Goal: Find specific page/section: Find specific page/section

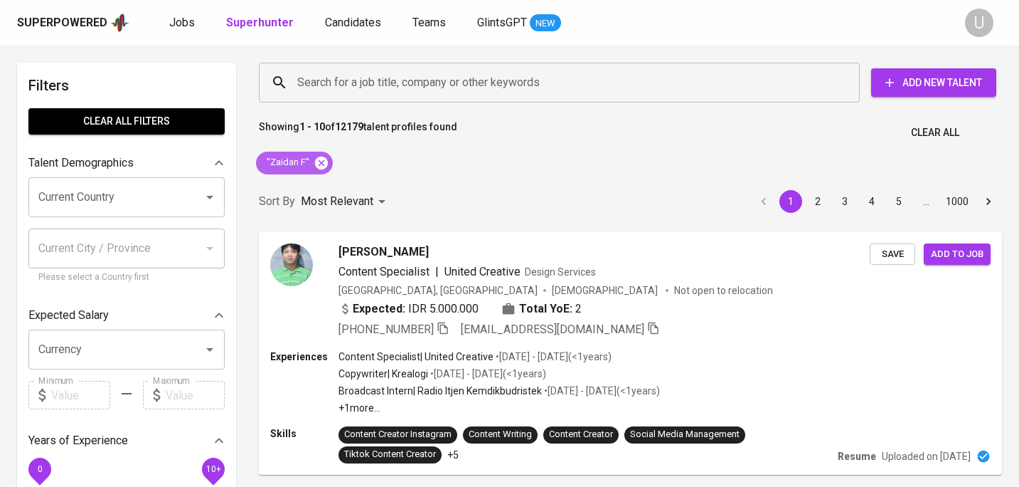
click at [322, 168] on icon at bounding box center [321, 162] width 13 height 13
click at [329, 83] on input "Search for a job title, company or other keywords" at bounding box center [563, 82] width 539 height 27
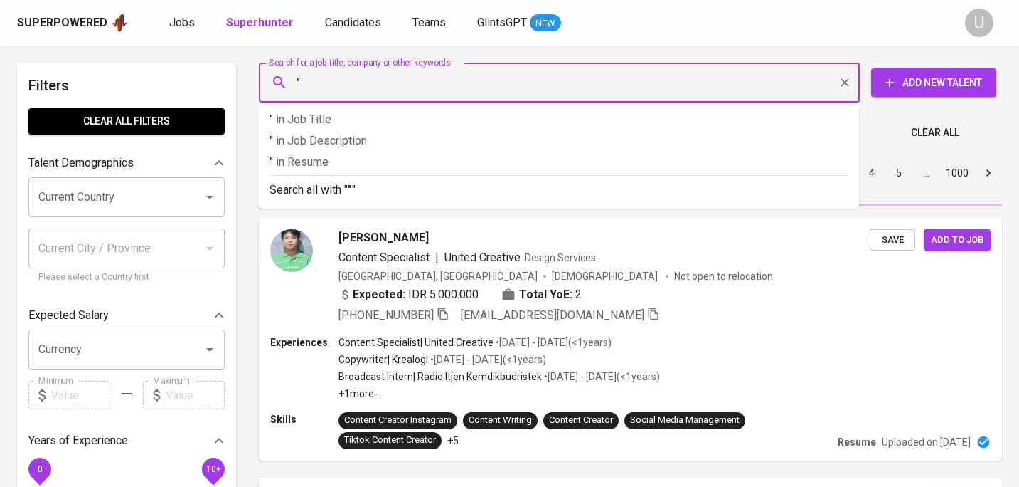
paste input "Eric Fernando"
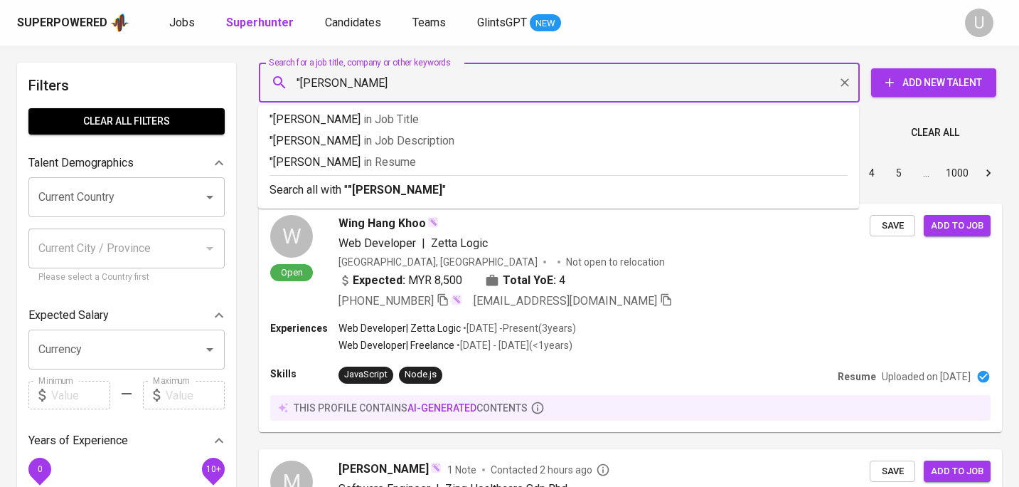
type input ""Eric Fernando""
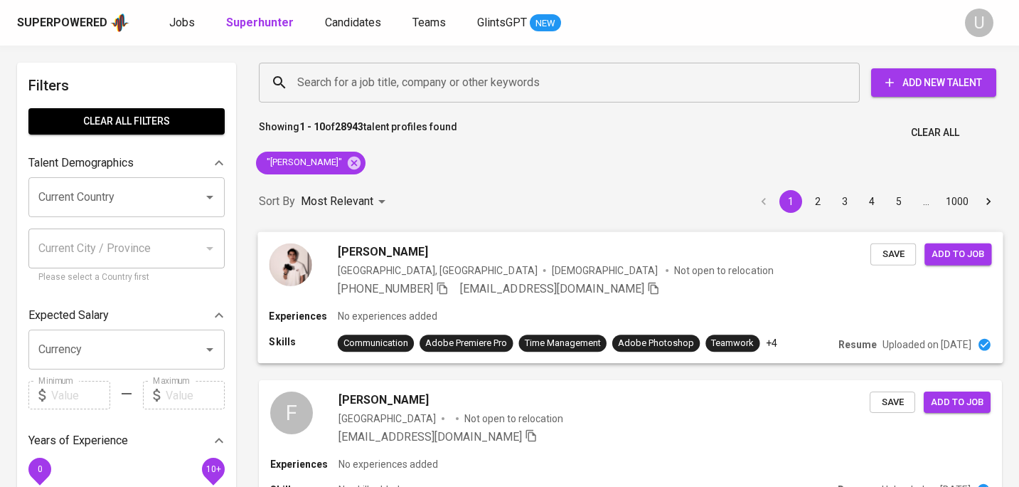
click at [521, 257] on div "Eric Fernando" at bounding box center [604, 251] width 533 height 17
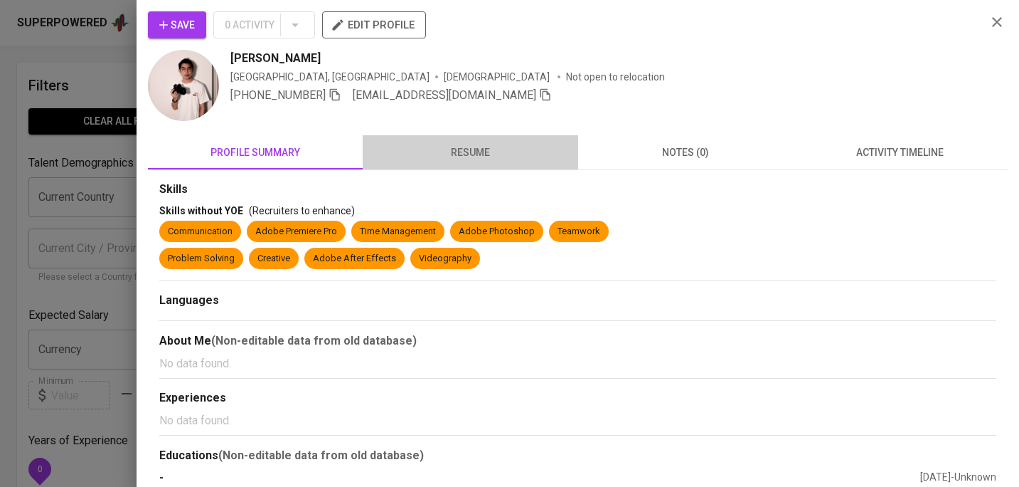
click at [458, 145] on span "resume" at bounding box center [470, 153] width 198 height 18
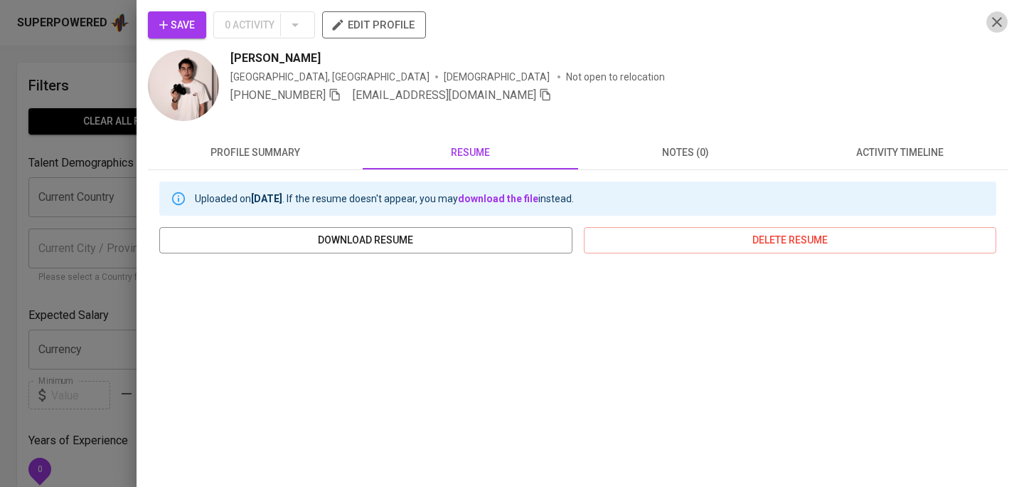
click at [997, 28] on icon "button" at bounding box center [997, 22] width 17 height 17
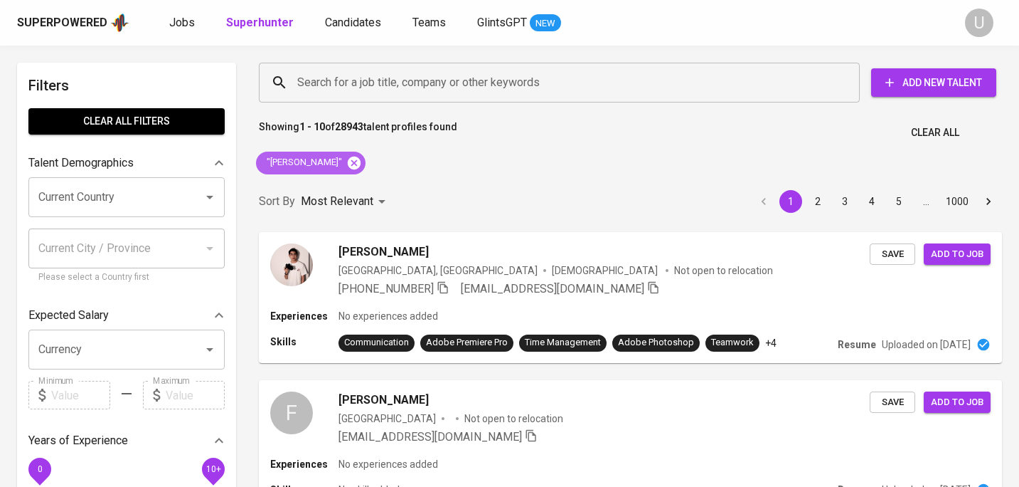
click at [348, 166] on icon at bounding box center [354, 162] width 13 height 13
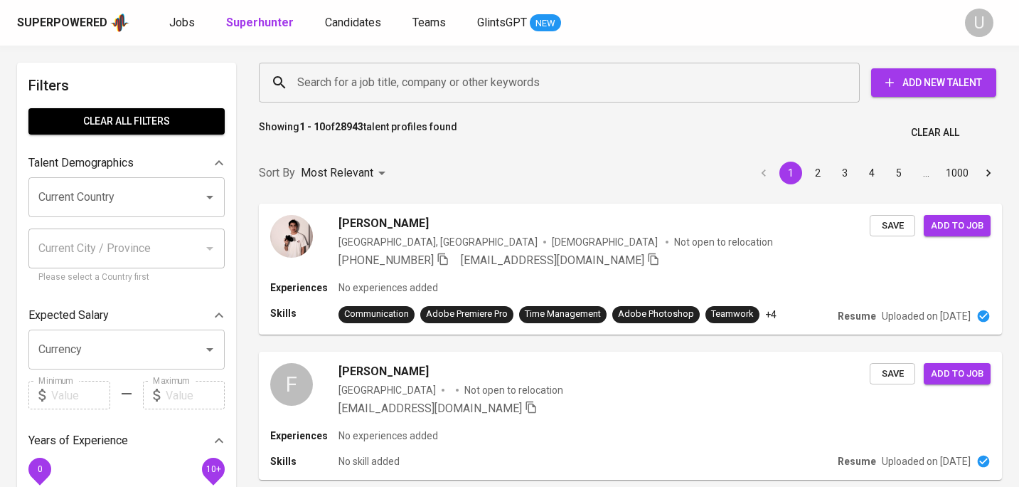
click at [354, 95] on input "Search for a job title, company or other keywords" at bounding box center [563, 82] width 539 height 27
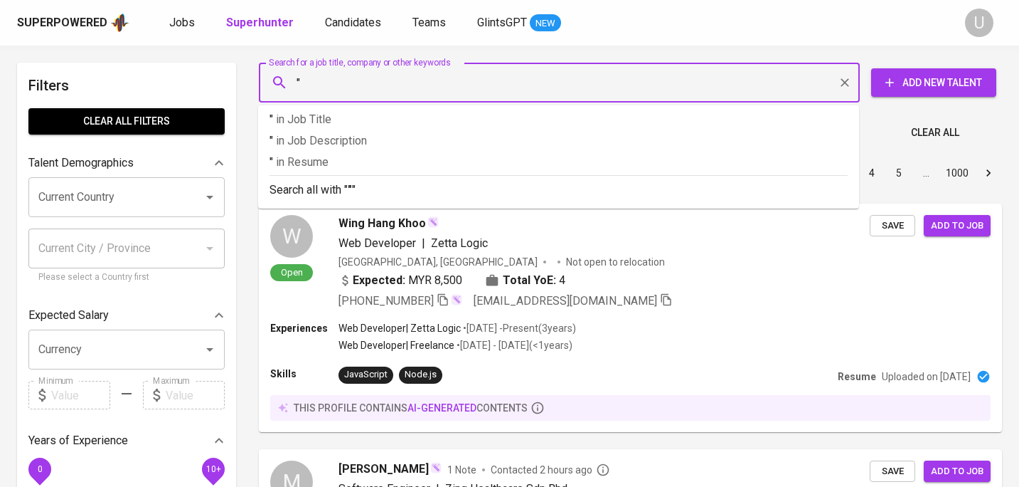
paste input "Venna B. S."
type input ""Venna B. S.""
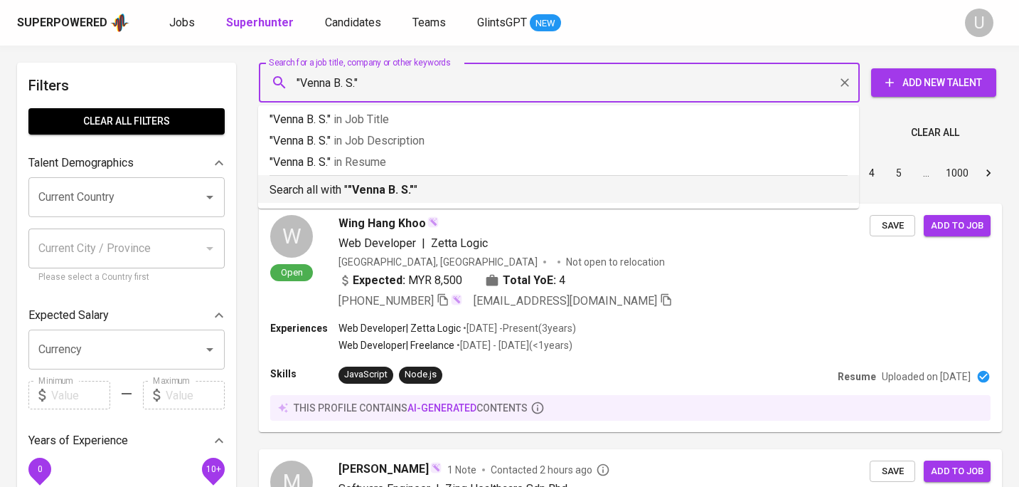
click at [366, 200] on li "Search all with " "Venna B. S." "" at bounding box center [558, 189] width 601 height 28
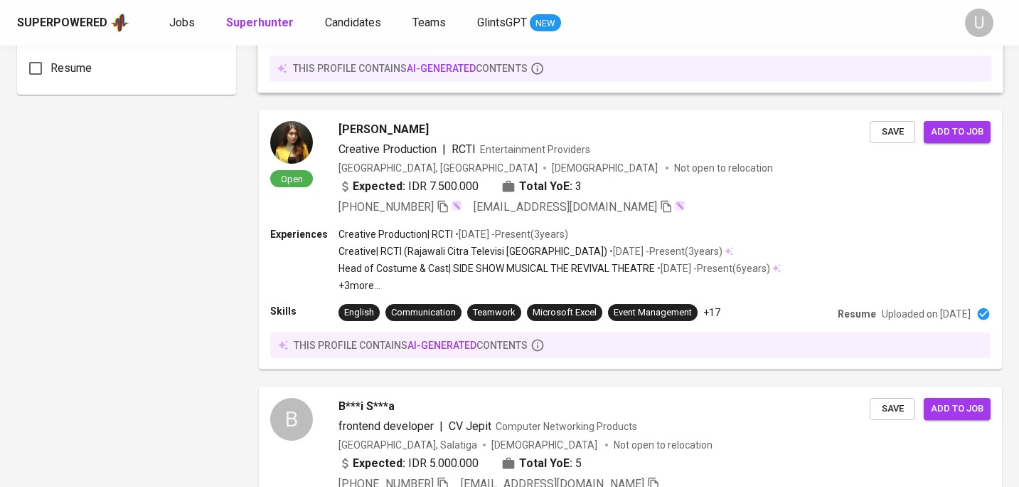
scroll to position [1159, 0]
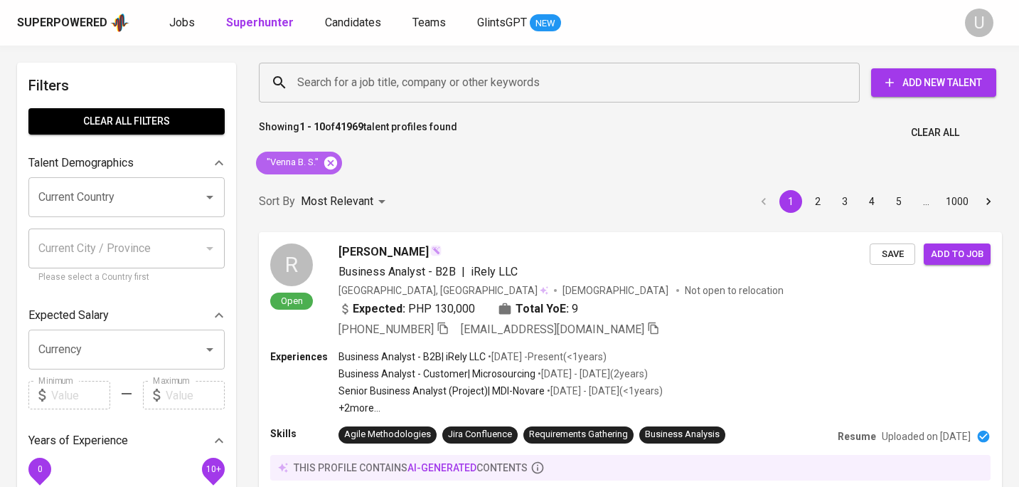
click at [329, 159] on icon at bounding box center [330, 162] width 13 height 13
click at [317, 92] on input "Search for a job title, company or other keywords" at bounding box center [563, 82] width 539 height 27
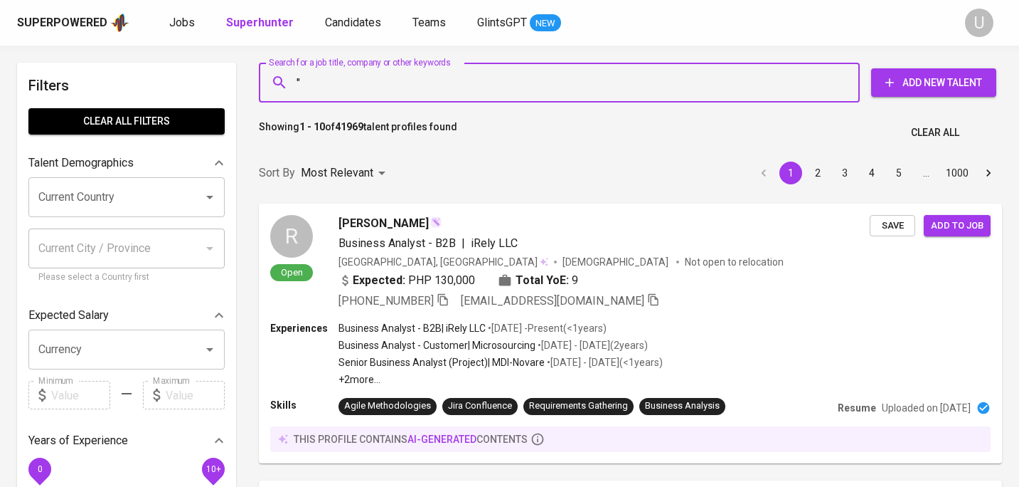
paste input "Niken Ningrum"
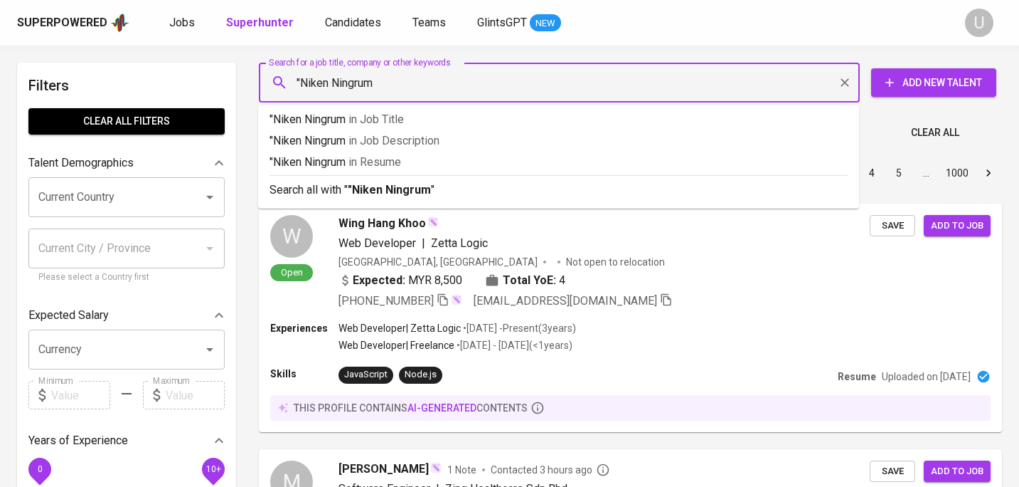
type input ""Niken Ningrum""
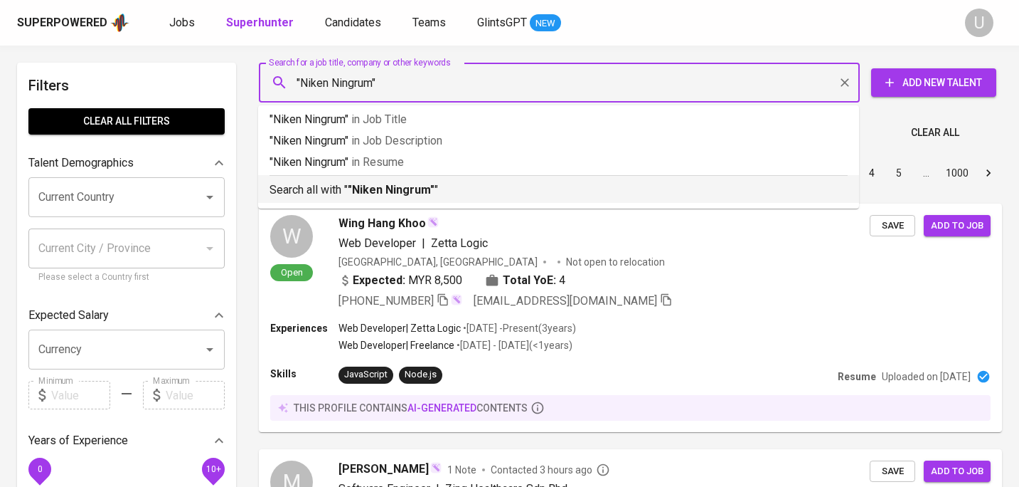
click at [327, 191] on p "Search all with " "Niken Ningrum" "" at bounding box center [559, 189] width 578 height 17
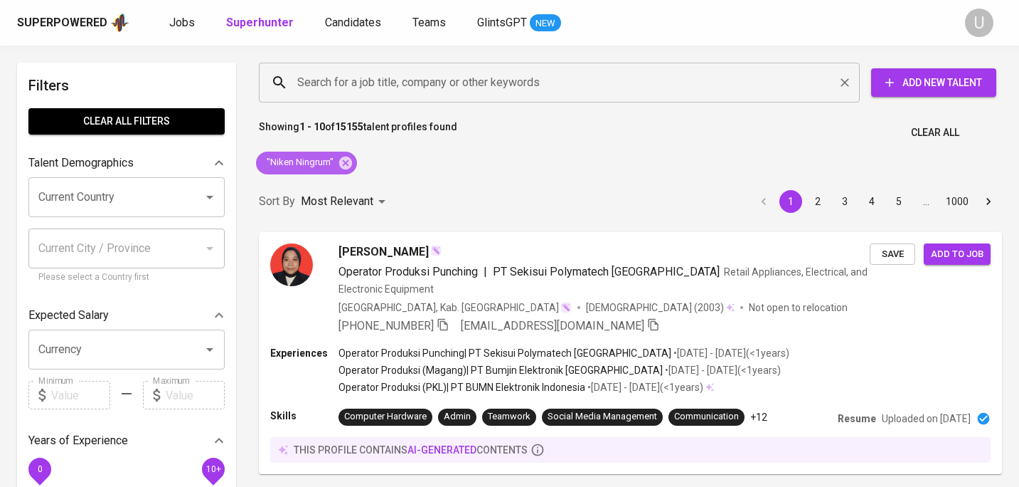
drag, startPoint x: 346, startPoint y: 159, endPoint x: 339, endPoint y: 80, distance: 79.3
click at [346, 159] on icon at bounding box center [345, 162] width 13 height 13
click at [339, 80] on input "Search for a job title, company or other keywords" at bounding box center [563, 82] width 539 height 27
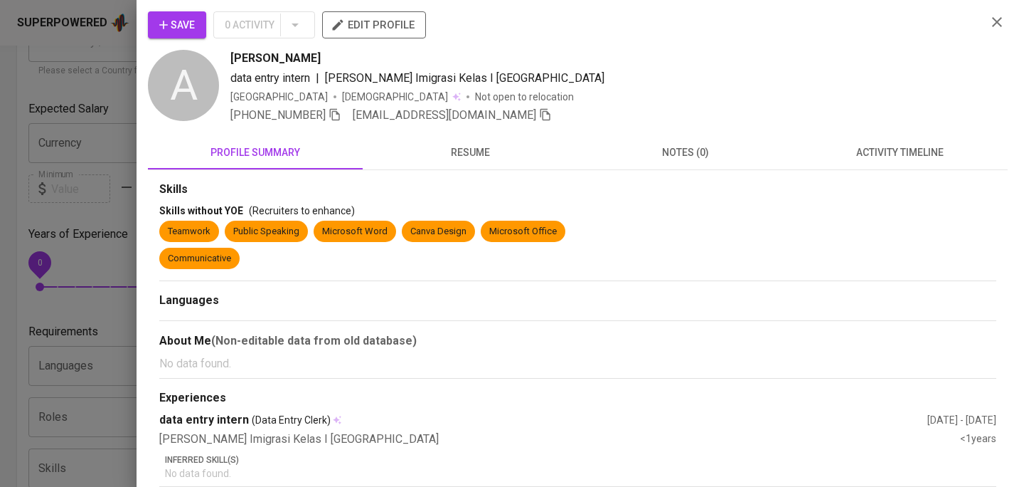
scroll to position [90, 0]
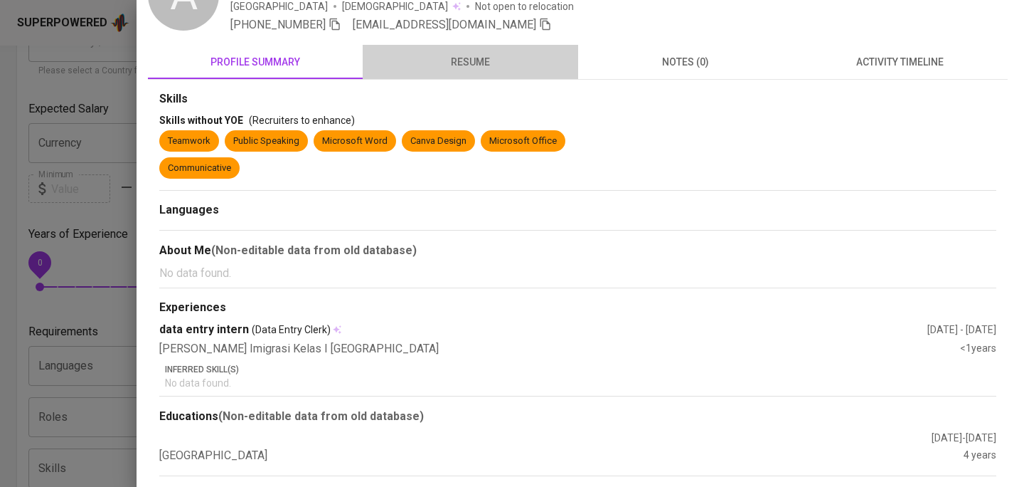
click at [460, 66] on span "resume" at bounding box center [470, 62] width 198 height 18
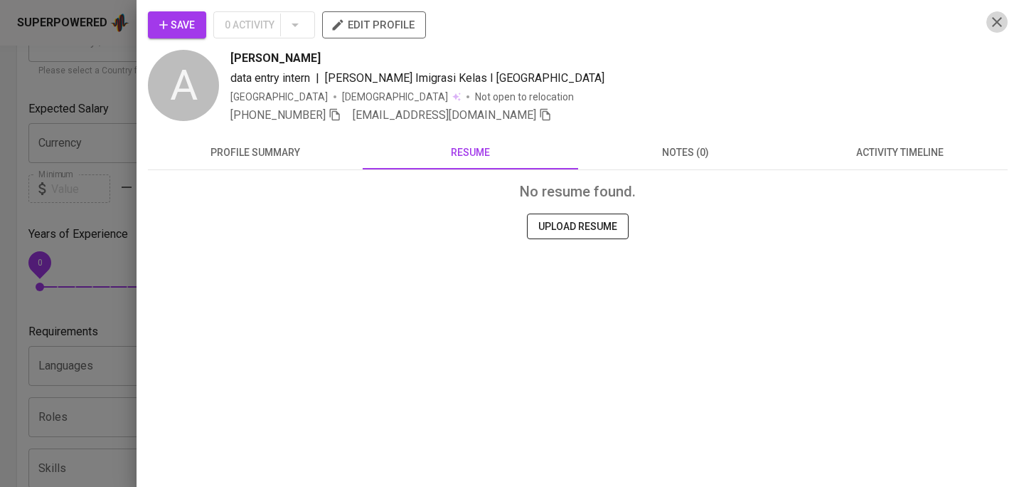
click at [999, 21] on icon "button" at bounding box center [997, 22] width 17 height 17
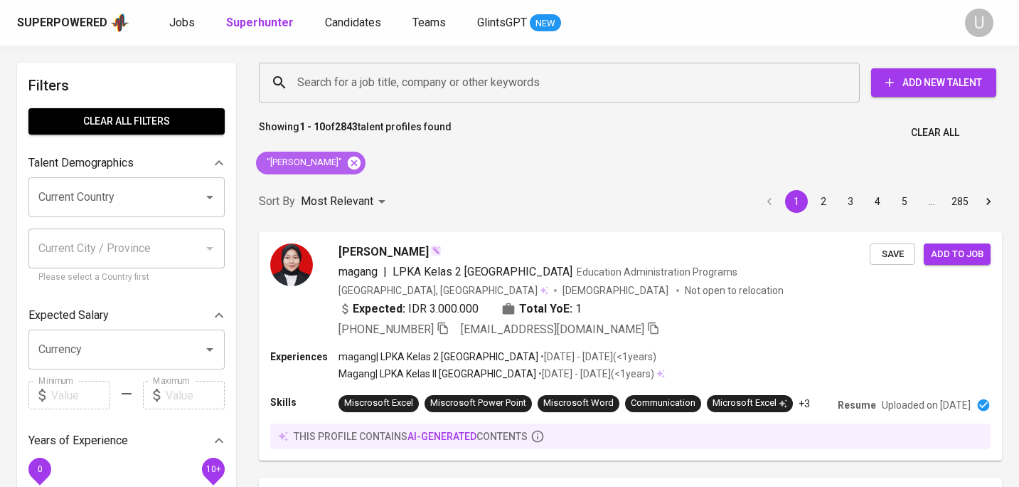
click at [361, 157] on icon at bounding box center [354, 162] width 13 height 13
click at [366, 82] on input "Search for a job title, company or other keywords" at bounding box center [563, 82] width 539 height 27
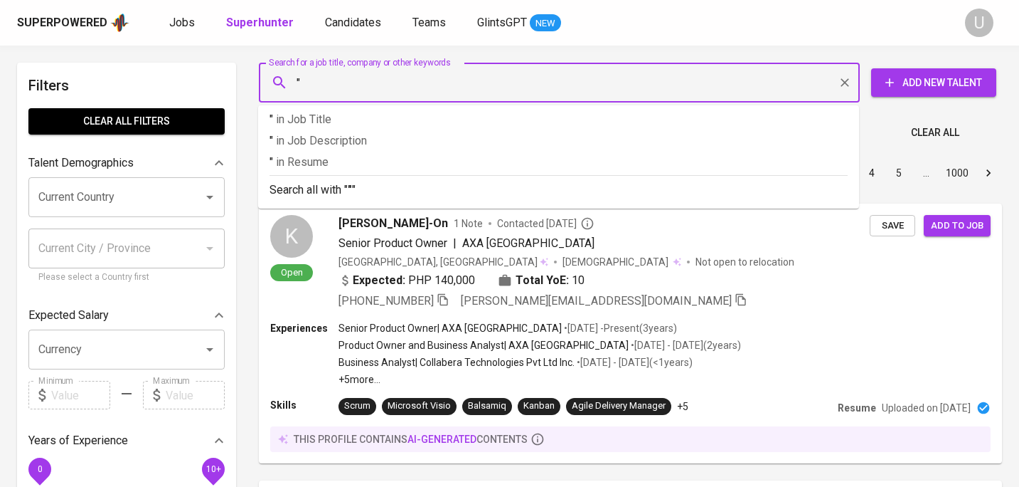
paste input "Roslianna Darel"
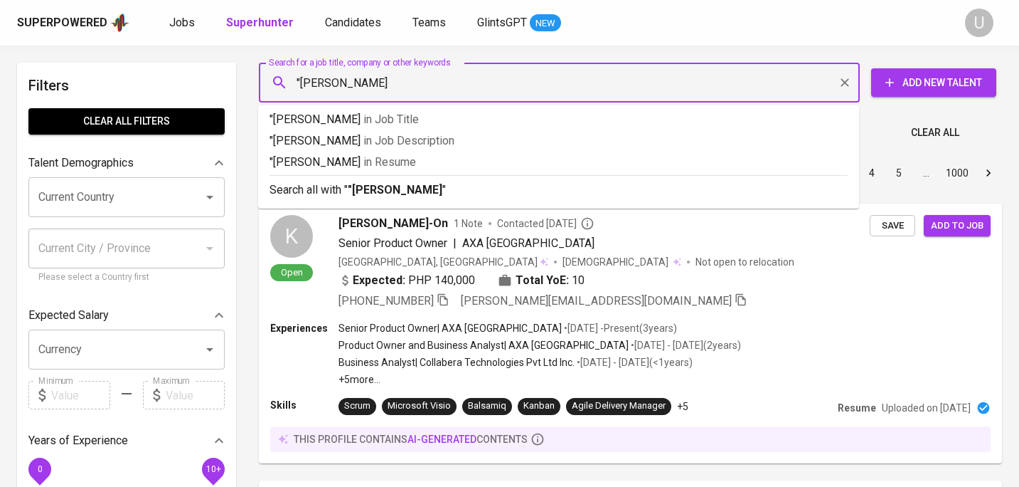
type input ""Roslianna Darel""
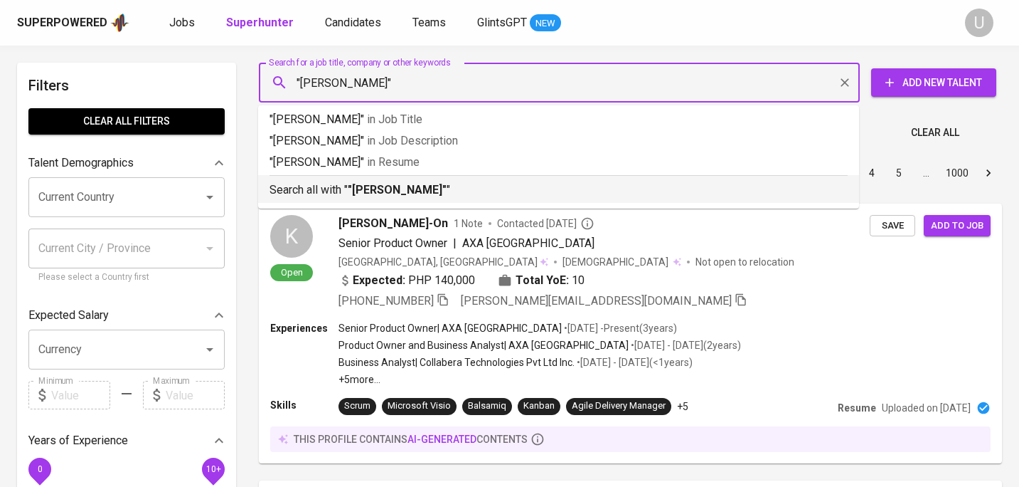
click at [357, 199] on li "Search all with " "Roslianna Darel" "" at bounding box center [558, 189] width 601 height 28
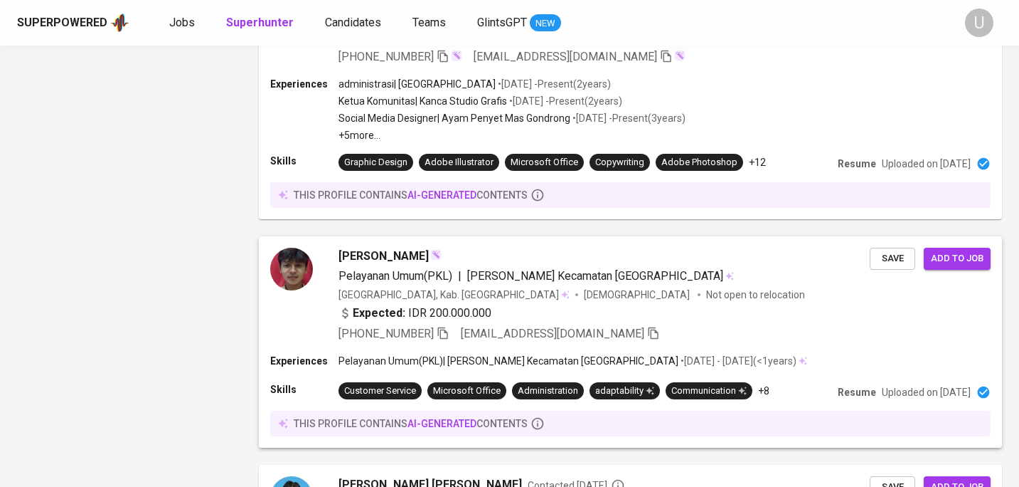
scroll to position [2372, 0]
